Goal: Information Seeking & Learning: Learn about a topic

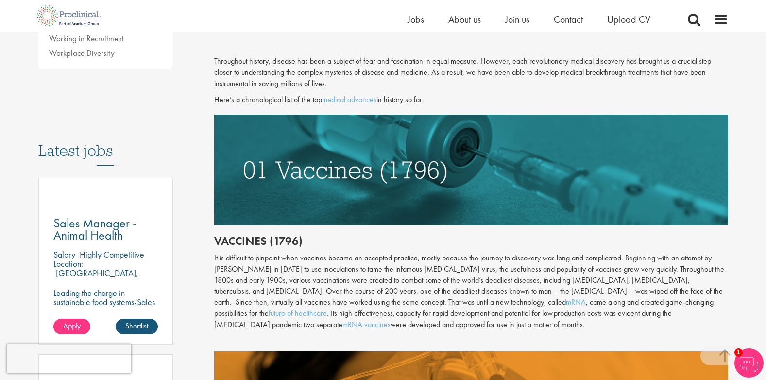
scroll to position [388, 0]
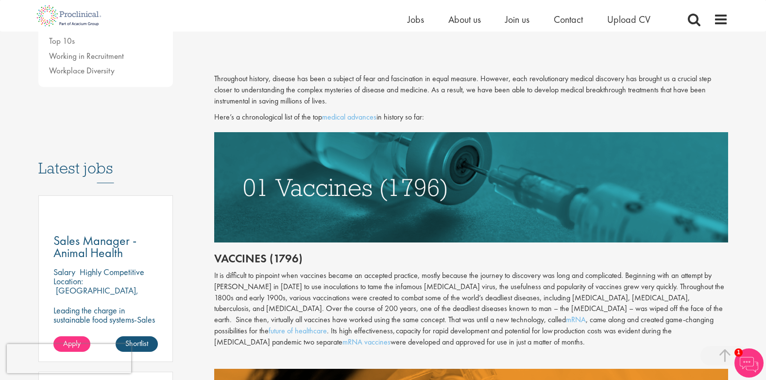
click at [249, 185] on img at bounding box center [471, 187] width 514 height 110
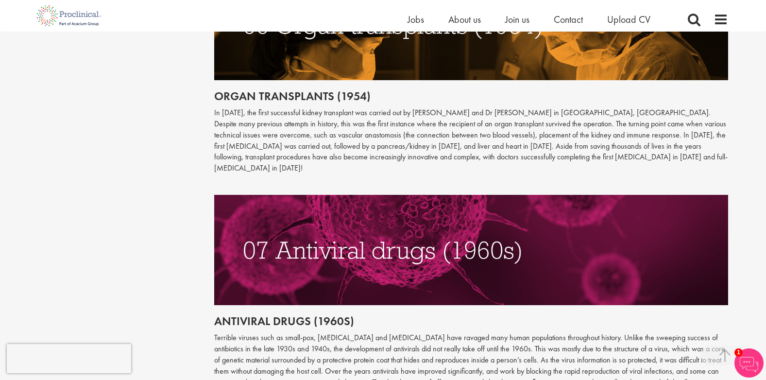
scroll to position [1690, 0]
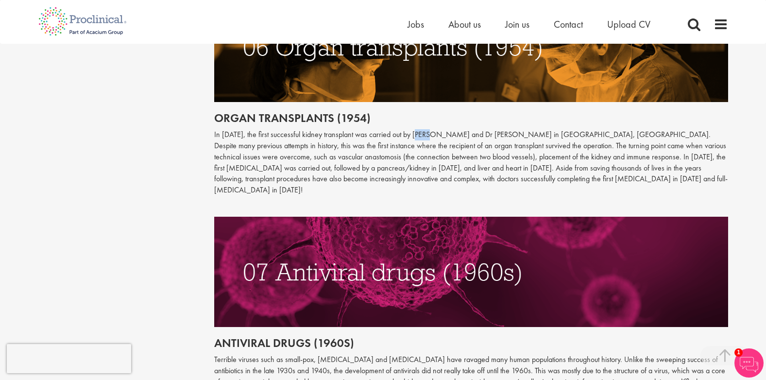
drag, startPoint x: 421, startPoint y: 121, endPoint x: 435, endPoint y: 130, distance: 16.2
click at [435, 129] on p "In [DATE], the first successful kidney transplant was carried out by [PERSON_NA…" at bounding box center [471, 162] width 514 height 67
drag, startPoint x: 435, startPoint y: 130, endPoint x: 394, endPoint y: 157, distance: 48.7
click at [394, 157] on p "In [DATE], the first successful kidney transplant was carried out by [PERSON_NA…" at bounding box center [471, 162] width 514 height 67
drag, startPoint x: 318, startPoint y: 137, endPoint x: 324, endPoint y: 140, distance: 7.4
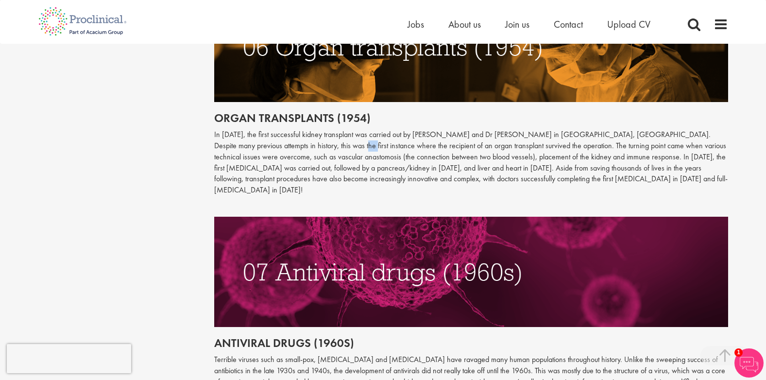
click at [324, 140] on p "In [DATE], the first successful kidney transplant was carried out by [PERSON_NA…" at bounding box center [471, 162] width 514 height 67
drag, startPoint x: 324, startPoint y: 140, endPoint x: 325, endPoint y: 154, distance: 14.6
click at [325, 154] on p "In [DATE], the first successful kidney transplant was carried out by [PERSON_NA…" at bounding box center [471, 162] width 514 height 67
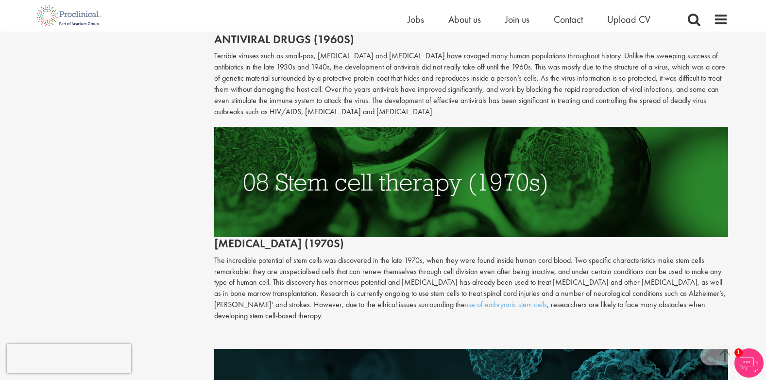
scroll to position [2029, 0]
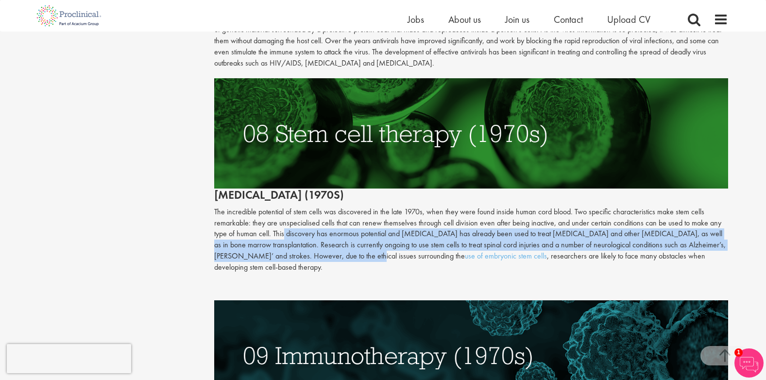
drag, startPoint x: 284, startPoint y: 209, endPoint x: 337, endPoint y: 229, distance: 56.5
click at [337, 229] on p "The incredible potential of stem cells was discovered in the late 1970s, when t…" at bounding box center [471, 239] width 514 height 67
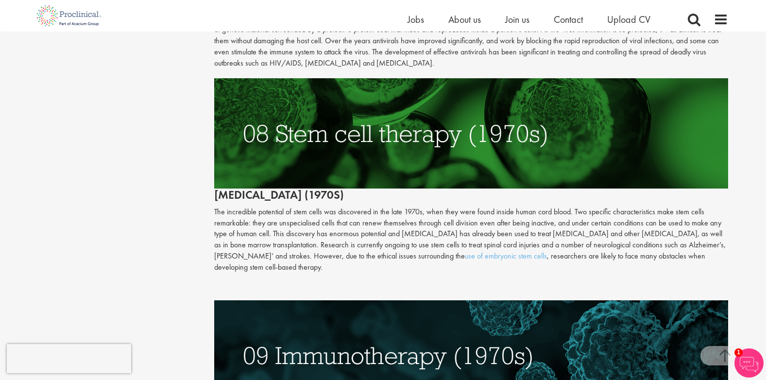
drag, startPoint x: 337, startPoint y: 229, endPoint x: 326, endPoint y: 253, distance: 27.0
click at [326, 253] on div "Antiviral drugs (1960s) Terrible viruses such as small-pox, [MEDICAL_DATA] and …" at bounding box center [471, 305] width 514 height 912
drag, startPoint x: 318, startPoint y: 214, endPoint x: 361, endPoint y: 217, distance: 43.8
click at [361, 217] on p "The incredible potential of stem cells was discovered in the late 1970s, when t…" at bounding box center [471, 239] width 514 height 67
drag, startPoint x: 361, startPoint y: 217, endPoint x: 358, endPoint y: 231, distance: 15.0
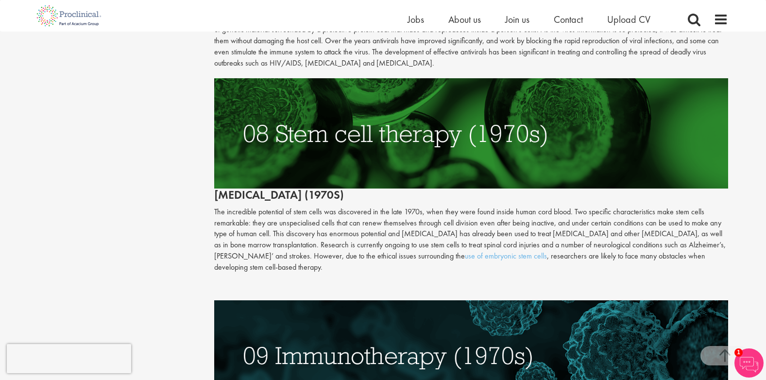
click at [358, 231] on p "The incredible potential of stem cells was discovered in the late 1970s, when t…" at bounding box center [471, 239] width 514 height 67
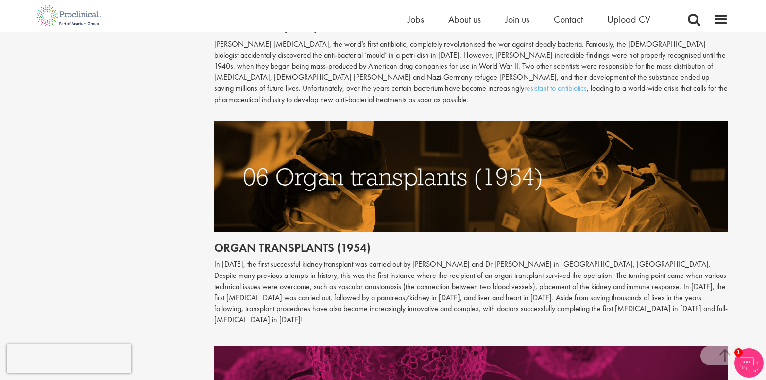
scroll to position [1544, 0]
